Goal: Task Accomplishment & Management: Manage account settings

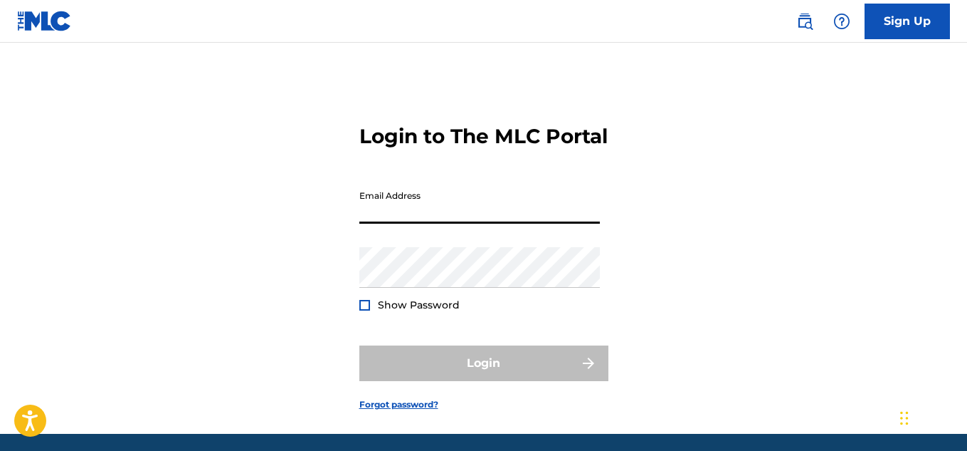
type input "t"
type input "rawkwasi@gmail.com"
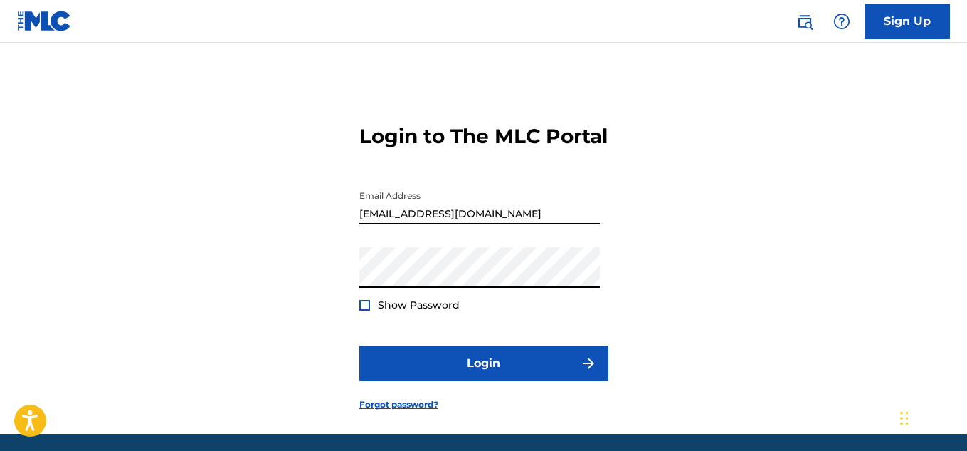
click at [359, 345] on button "Login" at bounding box center [483, 363] width 249 height 36
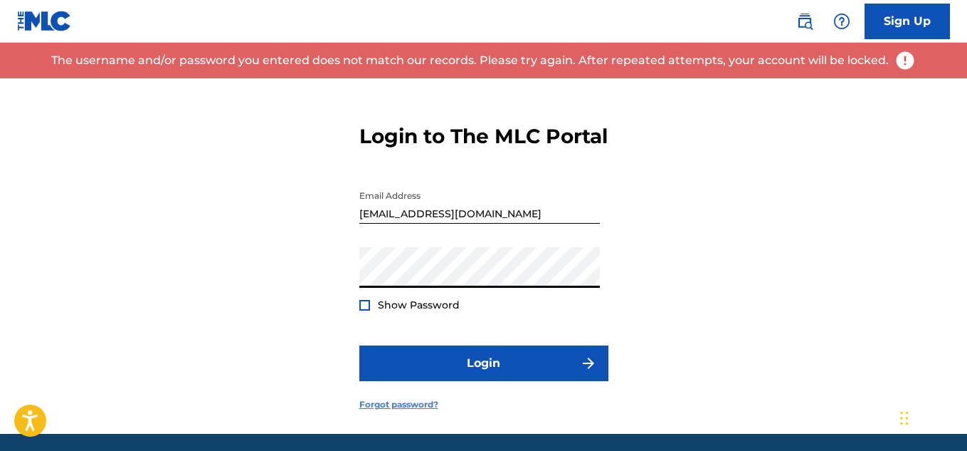
click at [417, 411] on link "Forgot password?" at bounding box center [398, 404] width 79 height 13
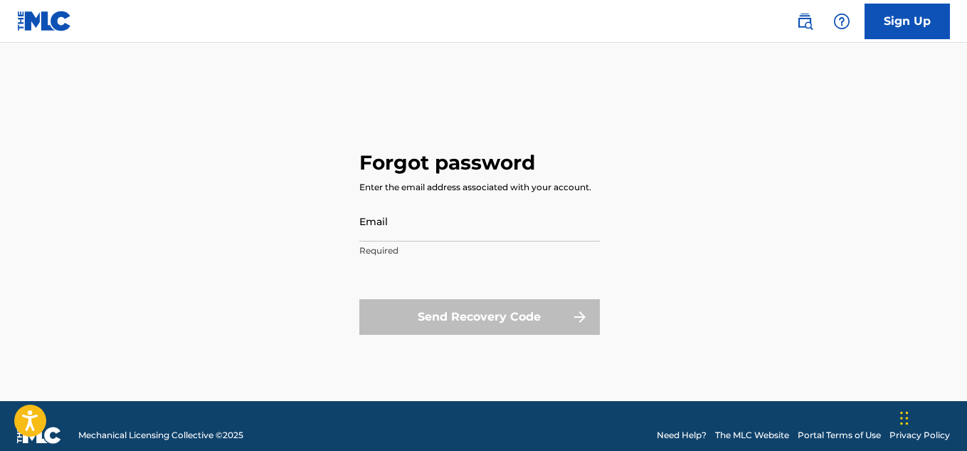
click at [417, 423] on footer "Mechanical Licensing Collective © 2025 Need Help? The MLC Website Portal Terms …" at bounding box center [483, 435] width 967 height 68
click at [444, 220] on input "Email" at bounding box center [479, 221] width 241 height 41
type input "rawkwasi@gmail.com"
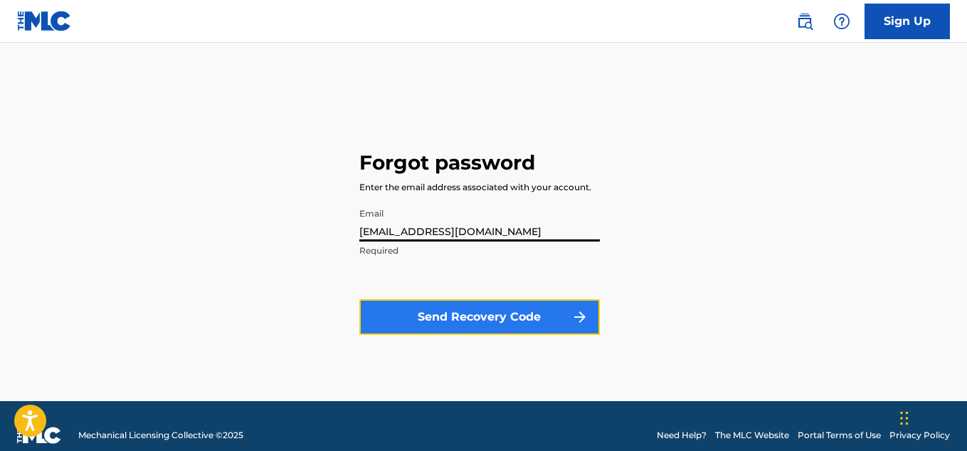
click at [472, 308] on button "Send Recovery Code" at bounding box center [479, 317] width 241 height 36
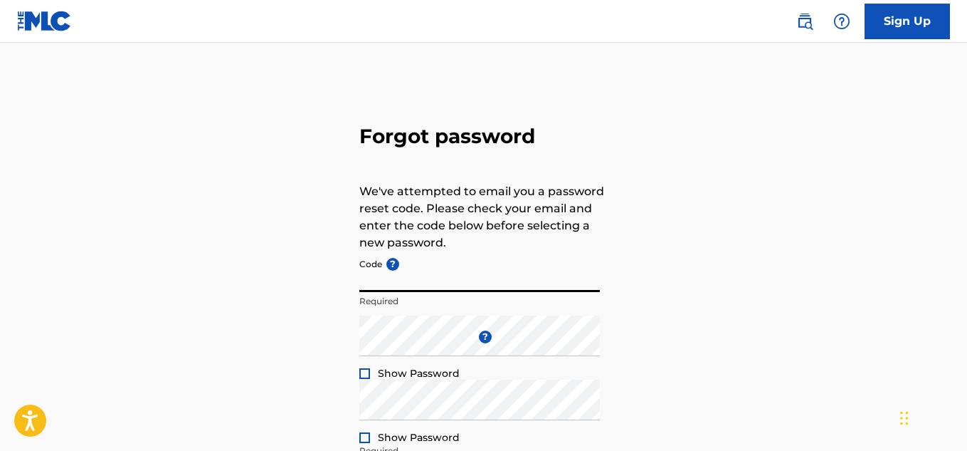
click at [440, 280] on input "Code ?" at bounding box center [479, 271] width 241 height 41
paste input "FP_6e81ccdf10663443336efedd32a5"
type input "FP_6e81ccdf10663443336efedd32a5"
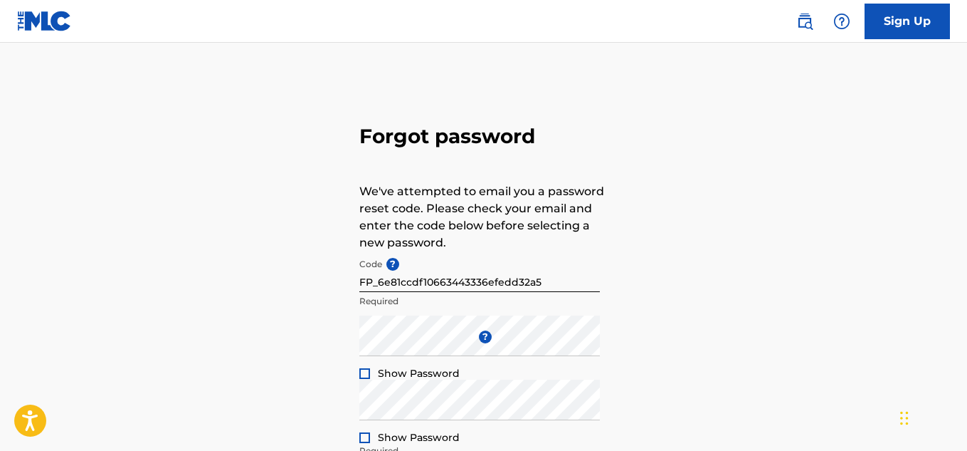
click at [460, 225] on p "We've attempted to email you a password reset code. Please check your email and…" at bounding box center [483, 217] width 249 height 68
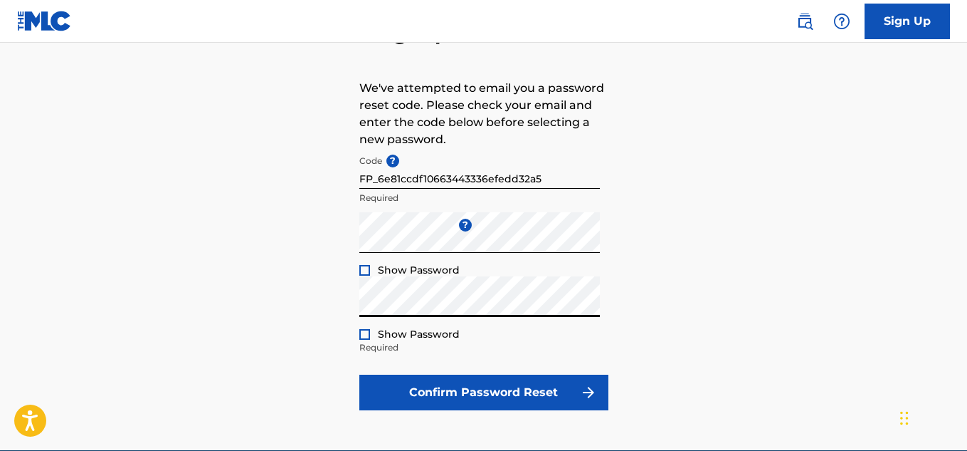
scroll to position [110, 0]
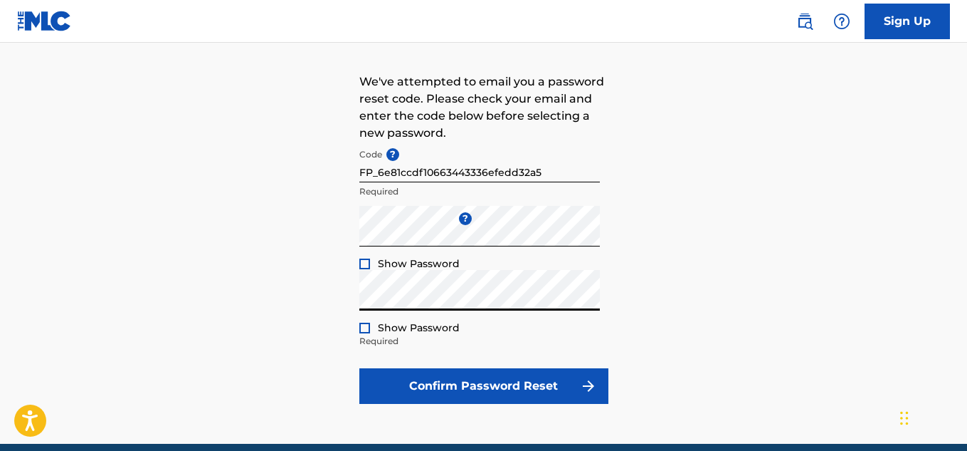
click at [365, 327] on div at bounding box center [364, 327] width 11 height 11
click at [365, 327] on img at bounding box center [365, 328] width 8 height 8
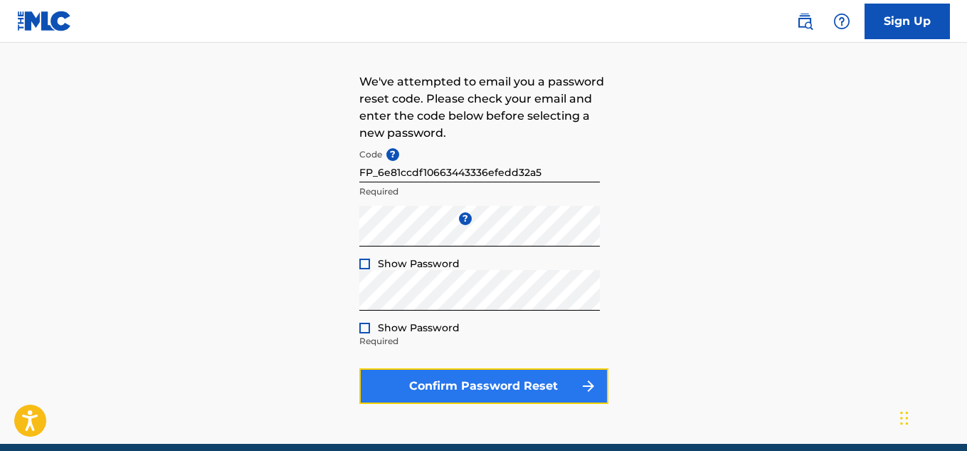
click at [445, 384] on button "Confirm Password Reset" at bounding box center [483, 386] width 249 height 36
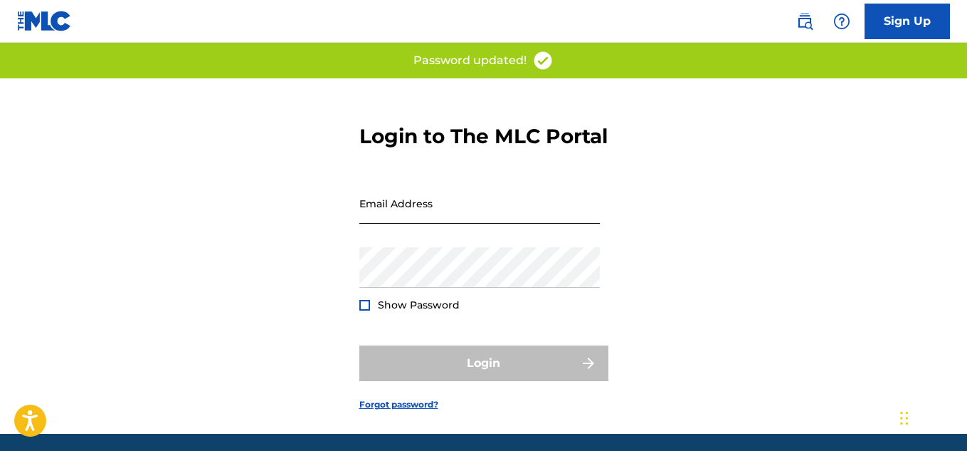
click at [517, 224] on input "Email Address" at bounding box center [479, 203] width 241 height 41
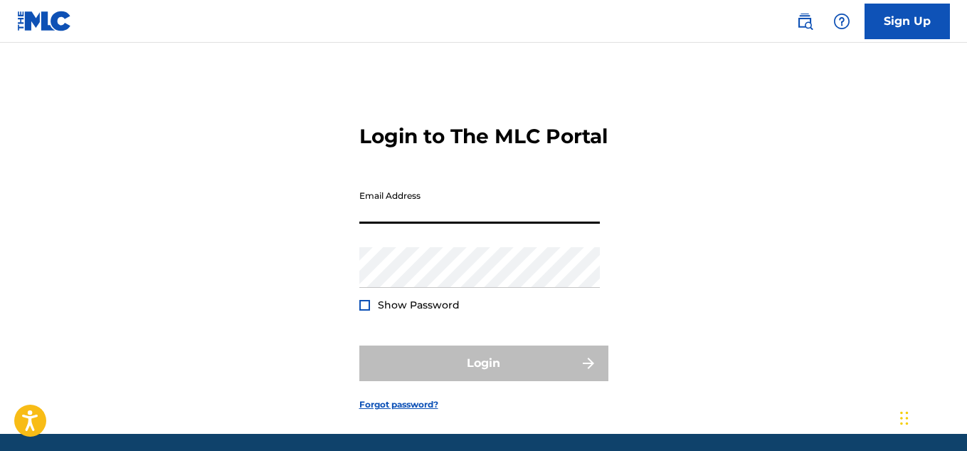
type input "rawkwasi@gmail.com"
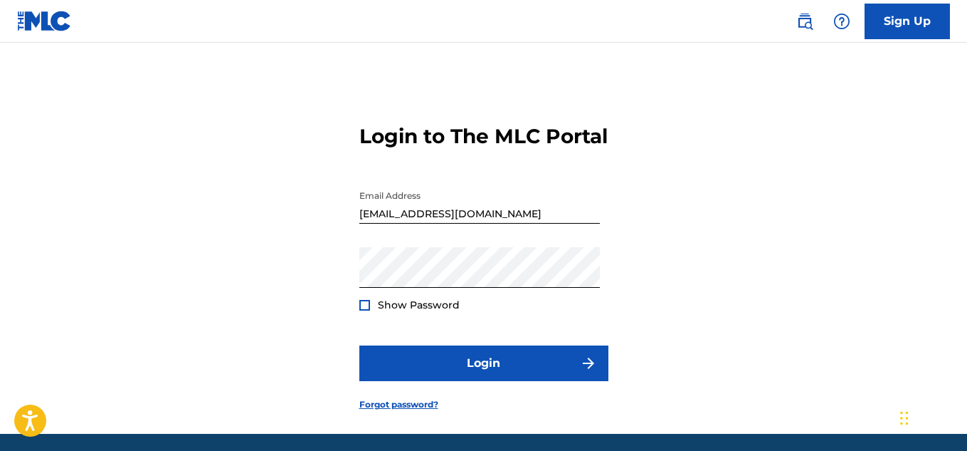
click at [503, 356] on form "Login to The MLC Portal Email Address rawkwasi@gmail.com Password Show Password…" at bounding box center [483, 255] width 249 height 355
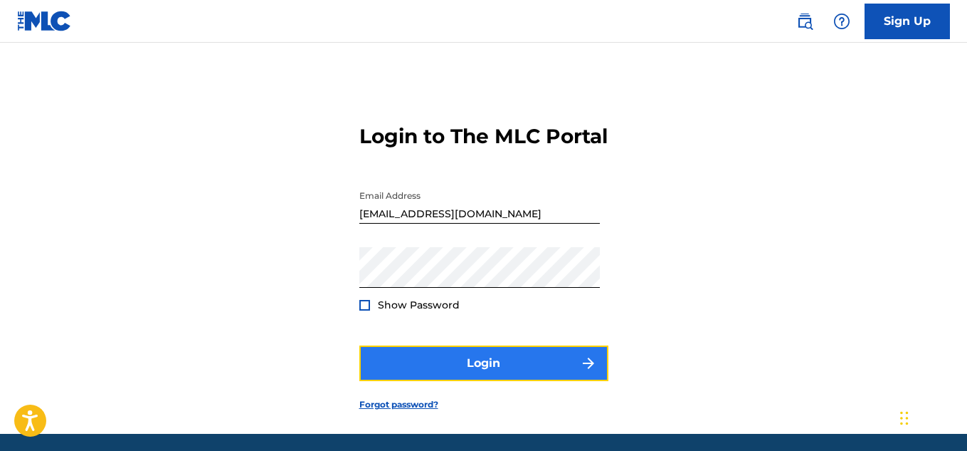
click at [499, 377] on button "Login" at bounding box center [483, 363] width 249 height 36
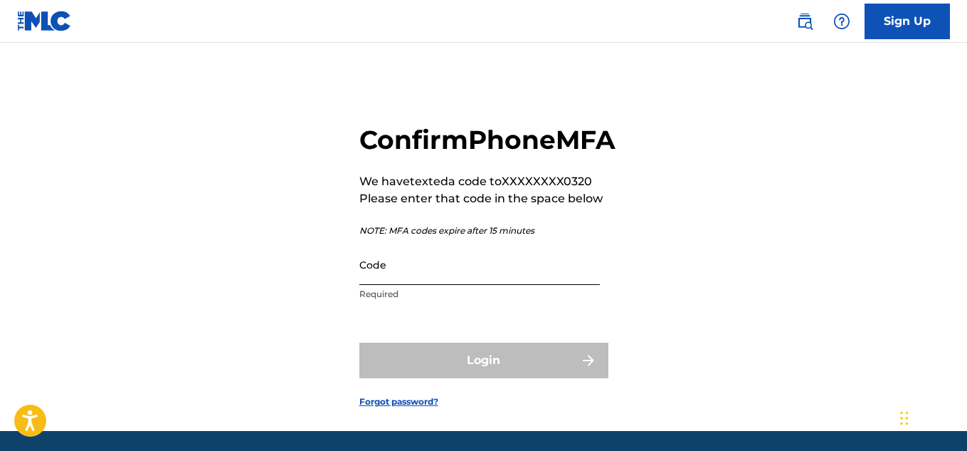
click at [473, 285] on input "Code" at bounding box center [479, 264] width 241 height 41
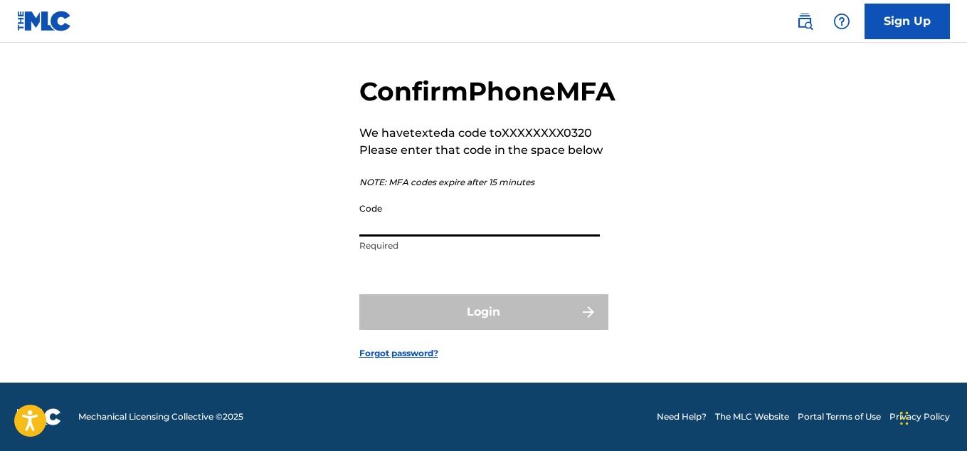
scroll to position [72, 0]
click at [400, 369] on form "Confirm Phone MFA We have texted a code to XXXXXXXX0320 Please enter that code …" at bounding box center [483, 206] width 249 height 352
click at [390, 359] on link "Forgot password?" at bounding box center [398, 353] width 79 height 13
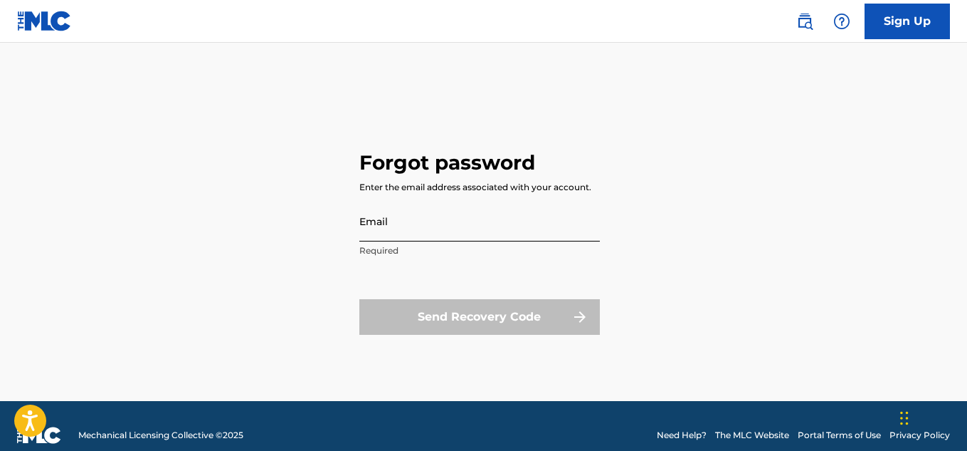
click at [397, 216] on input "Email" at bounding box center [479, 221] width 241 height 41
click at [94, 38] on nav "Sign Up" at bounding box center [483, 21] width 967 height 43
click at [43, 36] on link at bounding box center [44, 21] width 55 height 42
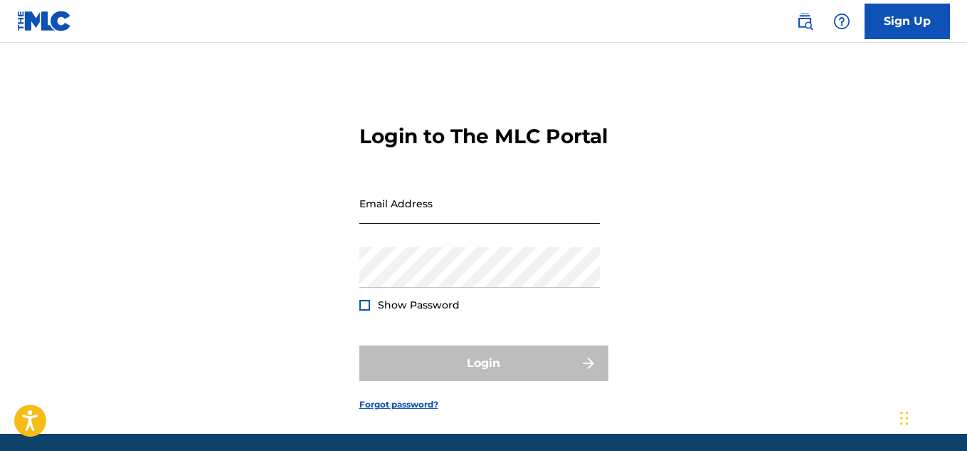
click at [426, 216] on input "Email Address" at bounding box center [479, 203] width 241 height 41
type input "rawkwasi@gmail.com"
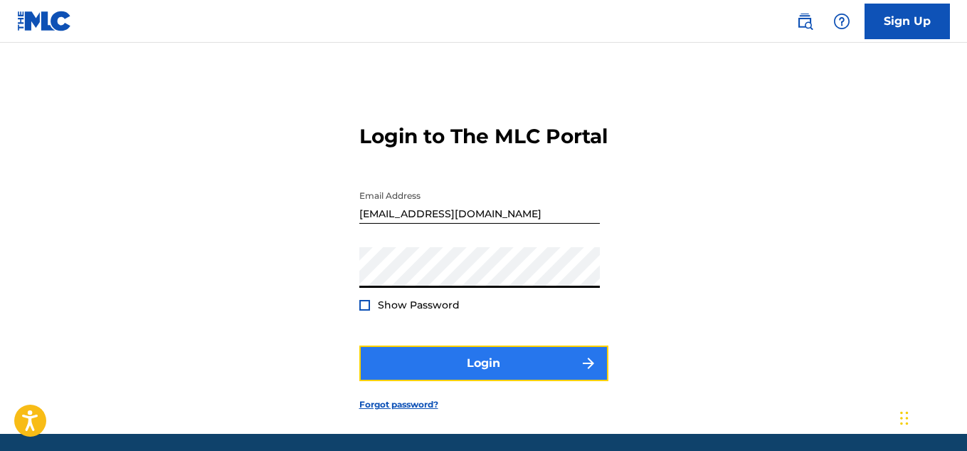
click at [421, 380] on button "Login" at bounding box center [483, 363] width 249 height 36
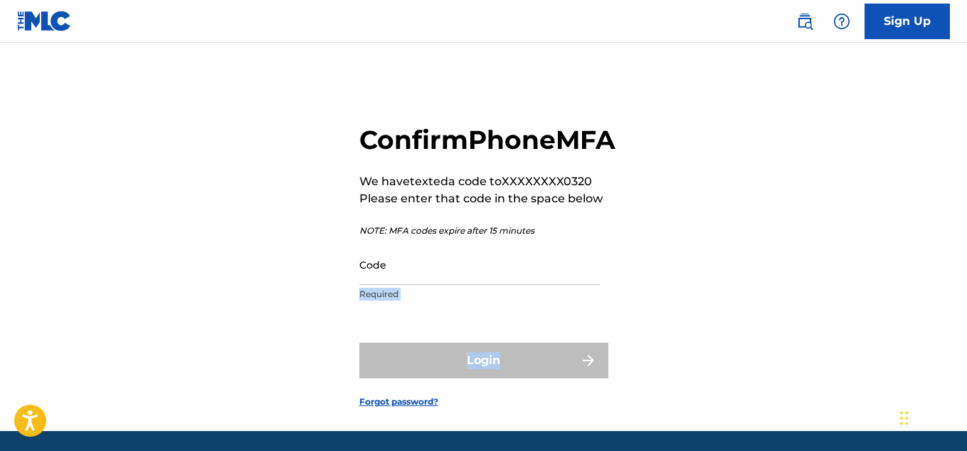
drag, startPoint x: 696, startPoint y: 316, endPoint x: 698, endPoint y: 377, distance: 61.3
click at [698, 377] on div "Confirm Phone MFA We have texted a code to XXXXXXXX0320 Please enter that code …" at bounding box center [483, 254] width 967 height 352
click at [703, 231] on div "Confirm Phone MFA We have texted a code to XXXXXXXX0320 Please enter that code …" at bounding box center [483, 254] width 967 height 352
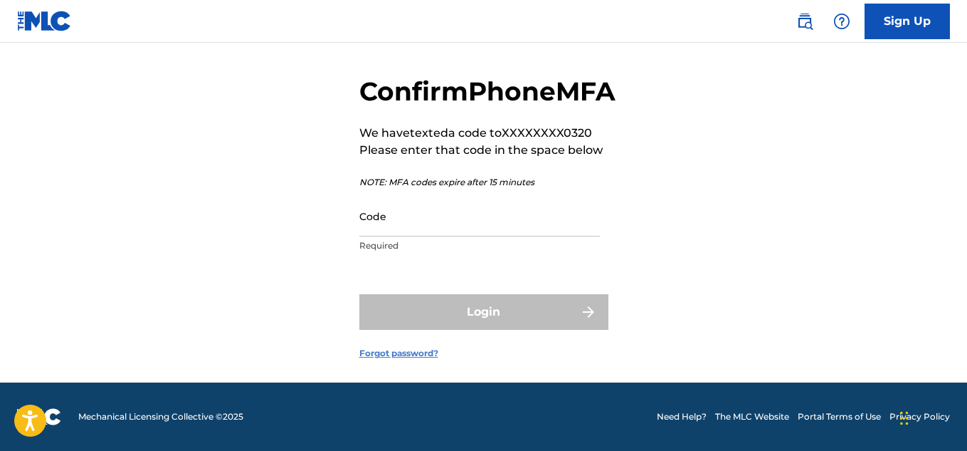
click at [414, 356] on link "Forgot password?" at bounding box center [398, 353] width 79 height 13
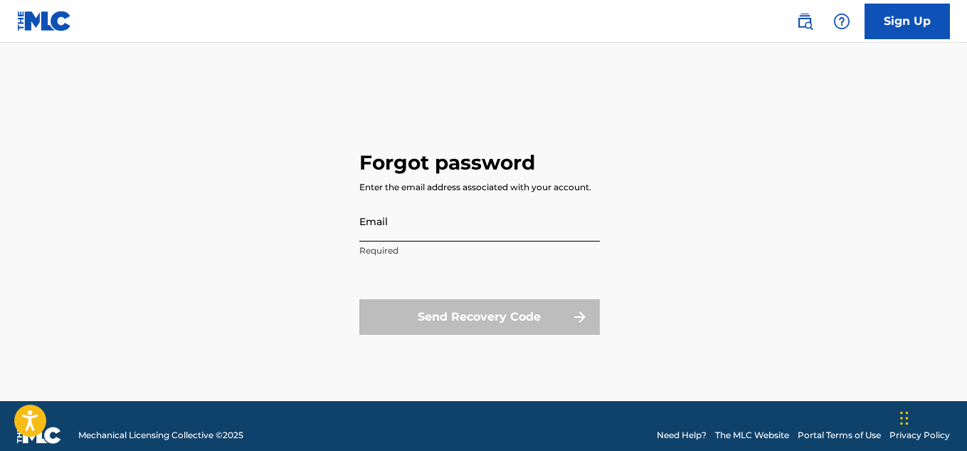
click at [404, 227] on input "Email" at bounding box center [479, 221] width 241 height 41
type input "rawkwasi@gmail.com"
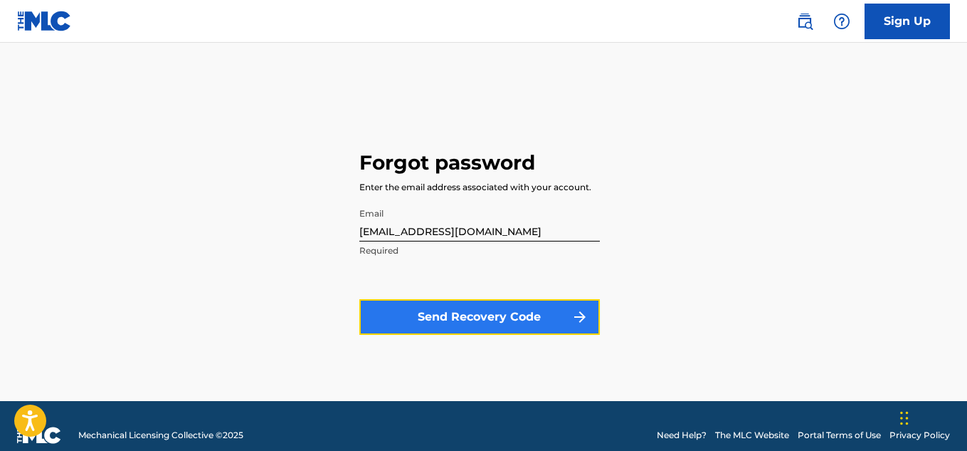
click at [446, 317] on button "Send Recovery Code" at bounding box center [479, 317] width 241 height 36
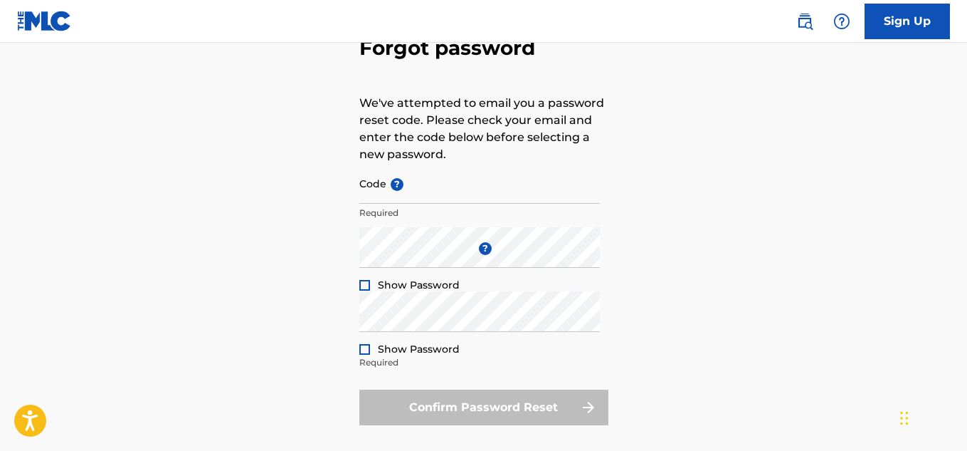
scroll to position [100, 0]
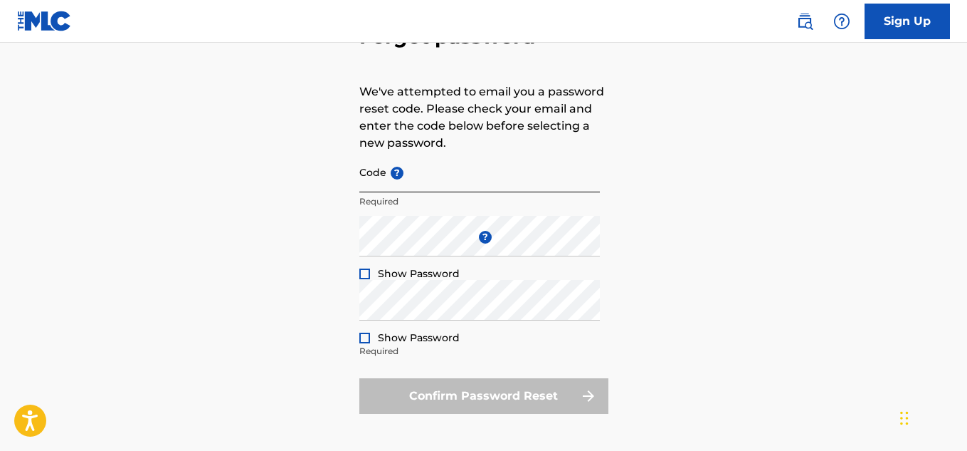
click at [461, 186] on input "Code ?" at bounding box center [479, 172] width 241 height 41
paste input "FP_2677ea0990ac03af0c8bd8671f3d"
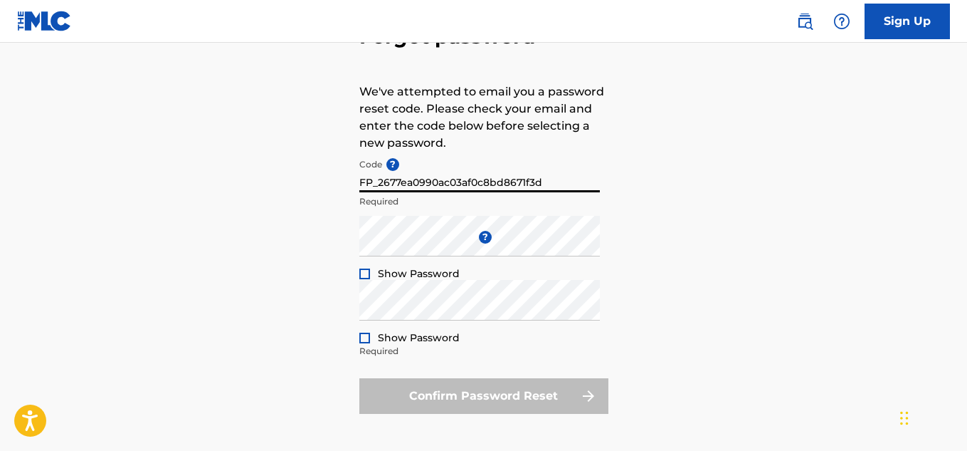
type input "FP_2677ea0990ac03af0c8bd8671f3d"
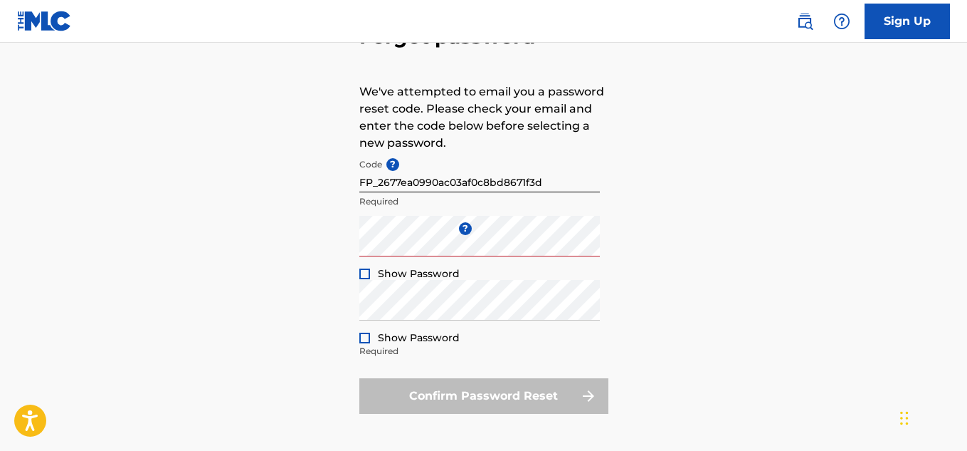
click at [357, 282] on div "Forgot password We've attempted to email you a password reset code. Please chec…" at bounding box center [483, 216] width 967 height 475
click at [361, 277] on div at bounding box center [364, 273] width 11 height 11
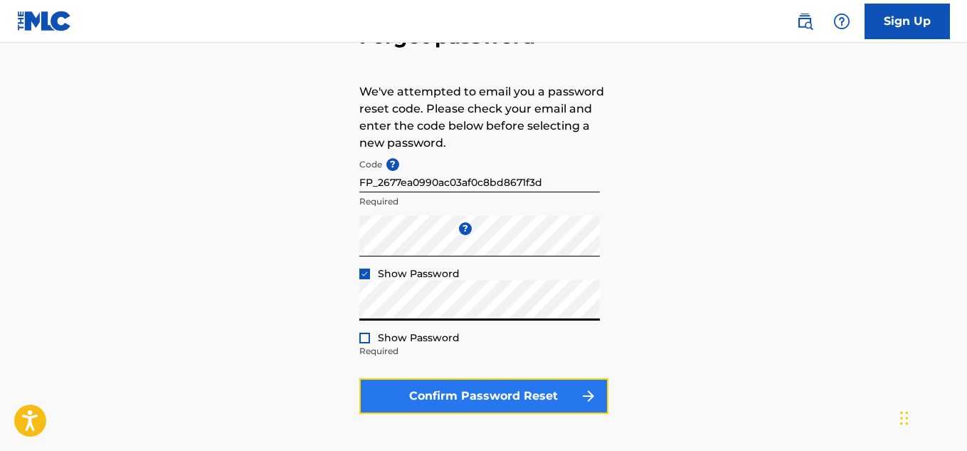
click at [409, 393] on button "Confirm Password Reset" at bounding box center [483, 396] width 249 height 36
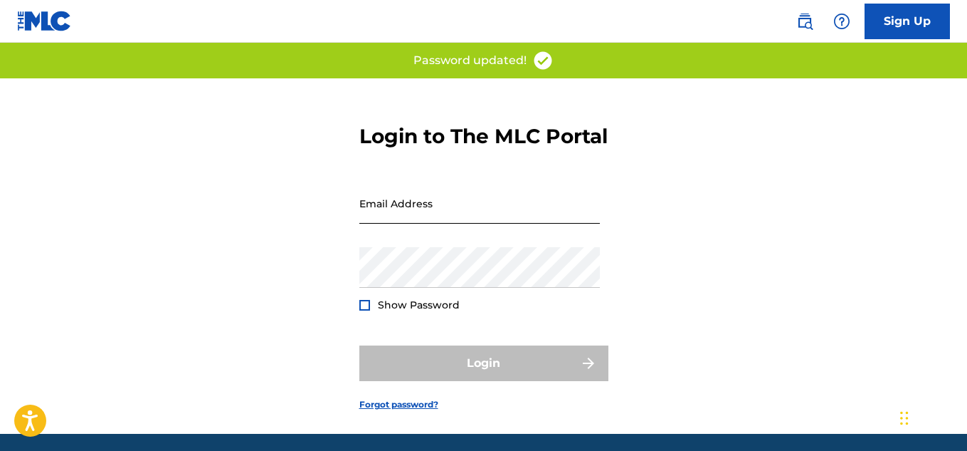
click at [458, 221] on input "Email Address" at bounding box center [479, 203] width 241 height 41
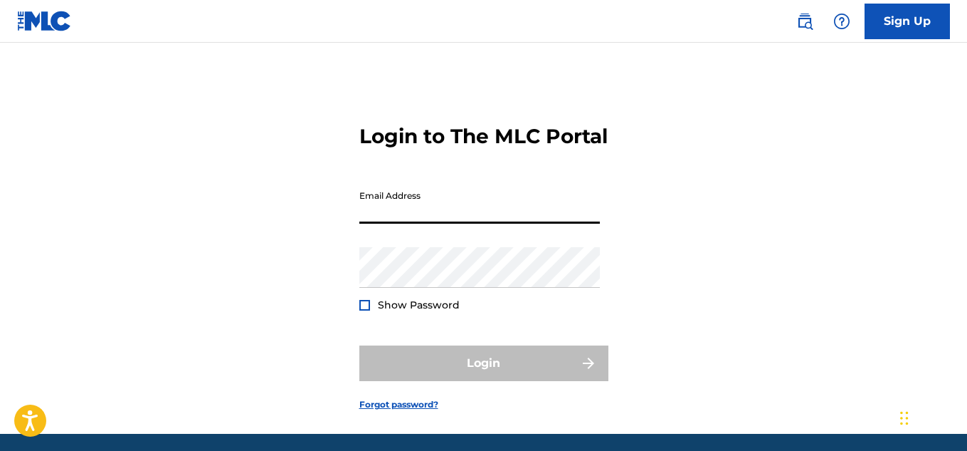
type input "rawkwasi@gmail.com"
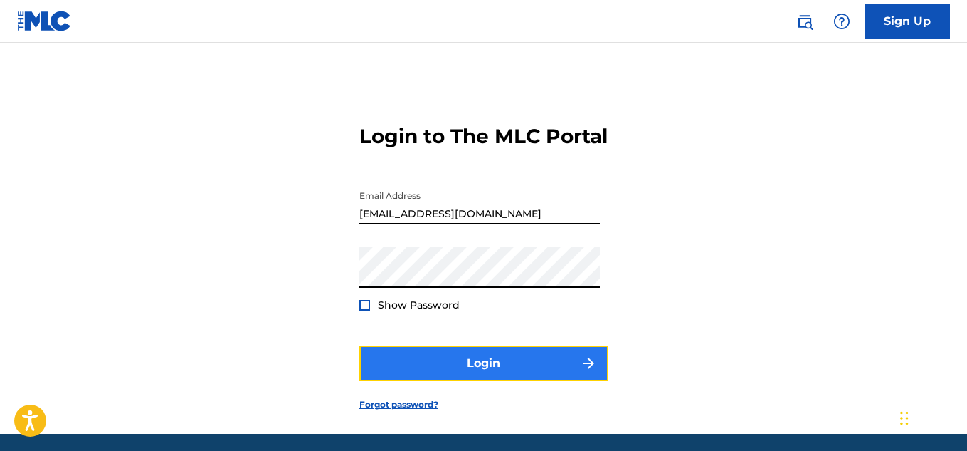
click at [497, 381] on button "Login" at bounding box center [483, 363] width 249 height 36
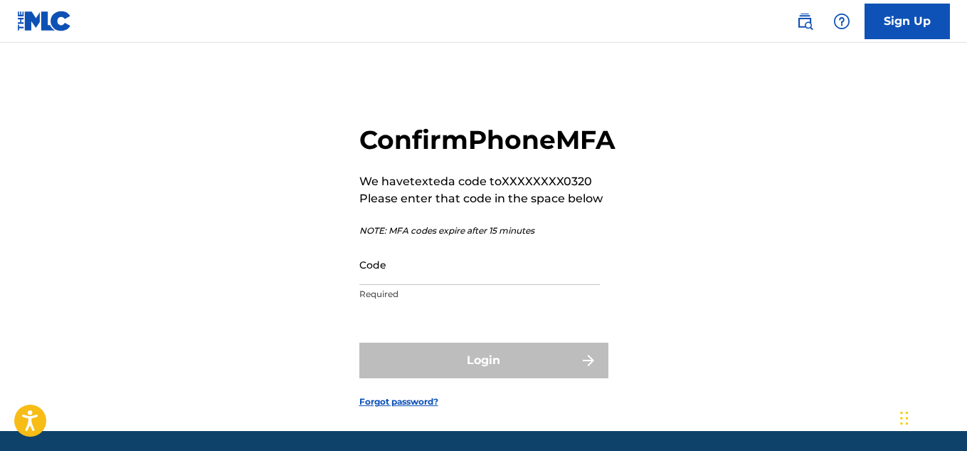
scroll to position [80, 0]
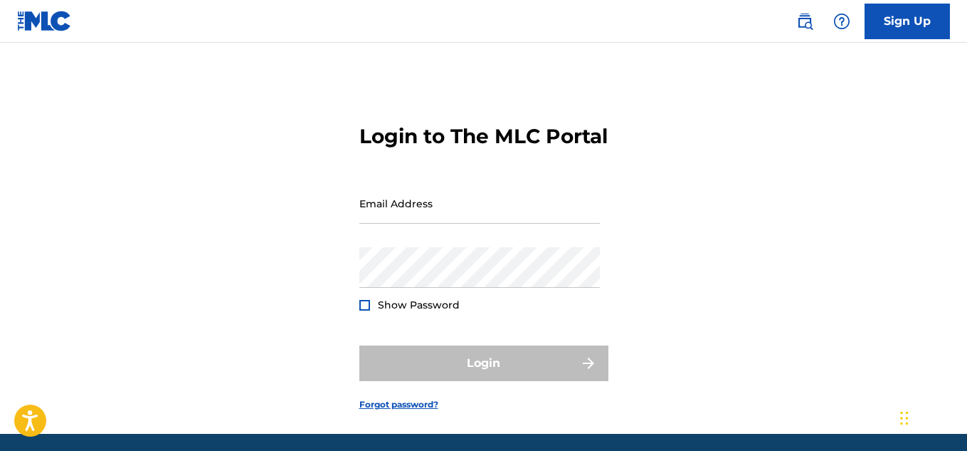
scroll to position [67, 0]
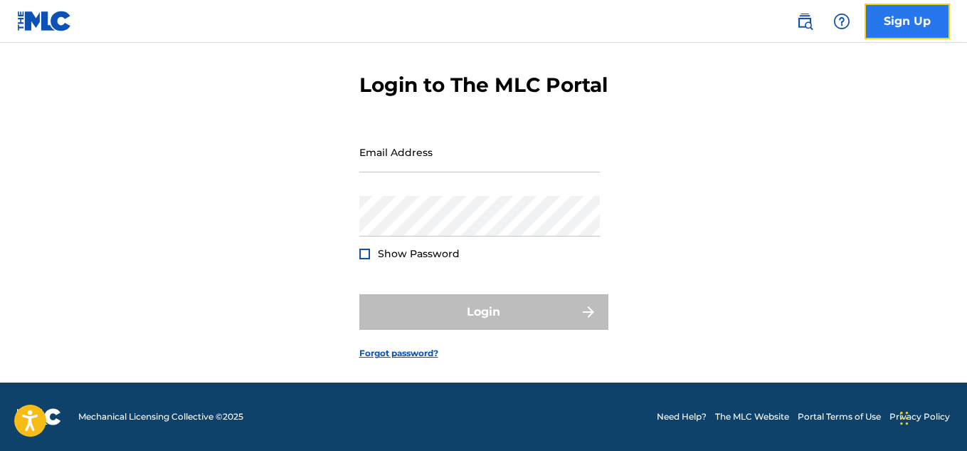
click at [897, 19] on link "Sign Up" at bounding box center [907, 22] width 85 height 36
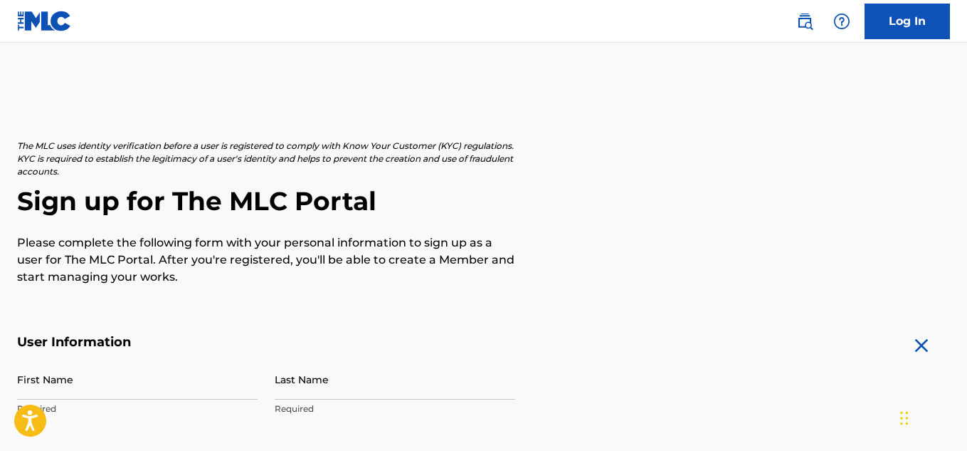
drag, startPoint x: 965, startPoint y: 89, endPoint x: 972, endPoint y: 139, distance: 50.2
click at [967, 139] on html "Press Alt+1 for screen-reader mode, Alt+0 to cancel Accessibility Screen-Reader…" at bounding box center [483, 225] width 967 height 451
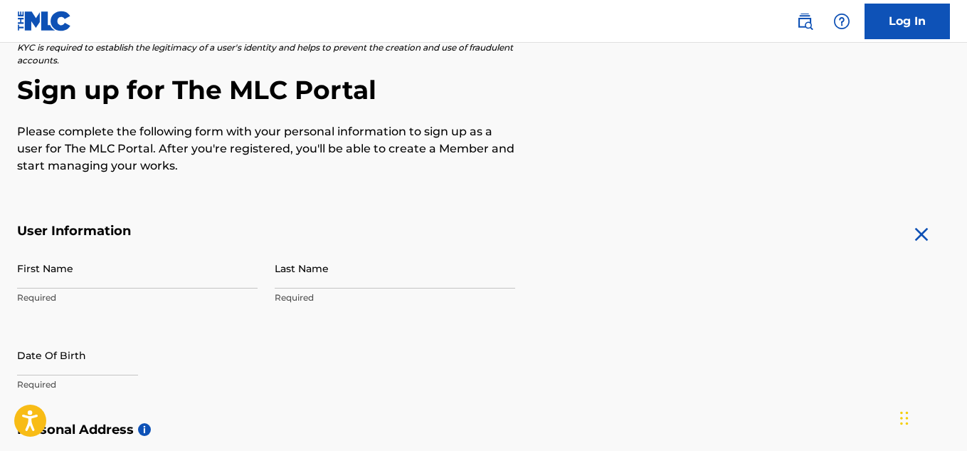
scroll to position [35, 0]
